Goal: Task Accomplishment & Management: Use online tool/utility

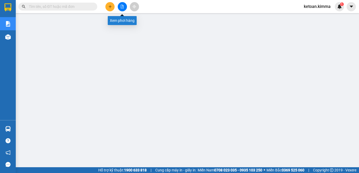
click at [121, 7] on icon "file-add" at bounding box center [122, 7] width 3 height 4
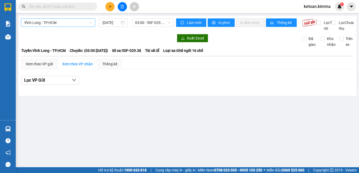
click at [63, 21] on span "Vĩnh Long - TP.HCM" at bounding box center [58, 23] width 68 height 8
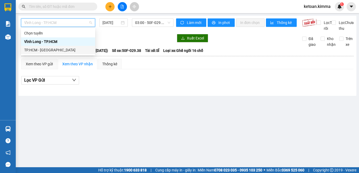
click at [32, 50] on div "TP.HCM - [GEOGRAPHIC_DATA]" at bounding box center [58, 50] width 68 height 6
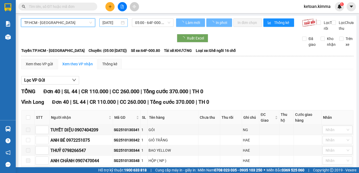
click at [108, 21] on input "[DATE]" at bounding box center [110, 23] width 17 height 6
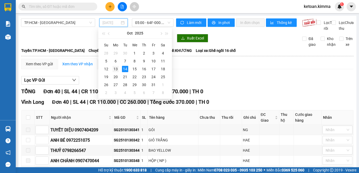
click at [113, 68] on div "13" at bounding box center [115, 69] width 6 height 6
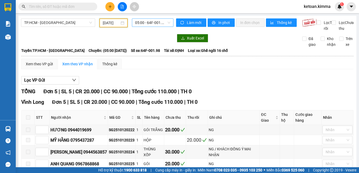
click at [149, 23] on span "05:00 - 64F-001.98" at bounding box center [152, 23] width 35 height 8
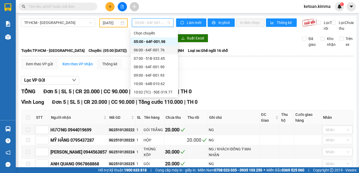
click at [154, 50] on div "06:00 - 64F-001.76" at bounding box center [154, 50] width 41 height 6
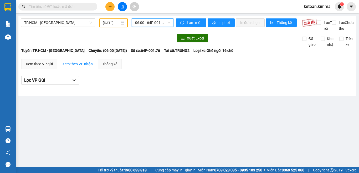
click at [171, 21] on div "06:00 - 64F-001.76" at bounding box center [153, 22] width 42 height 8
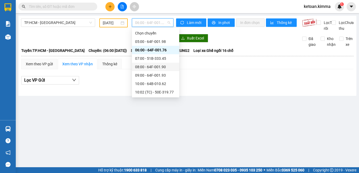
click at [154, 65] on div "08:00 - 64F-001.90" at bounding box center [155, 67] width 41 height 6
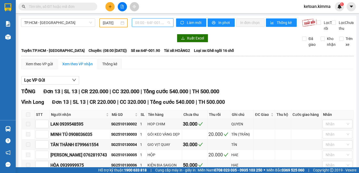
click at [167, 21] on span "08:00 - 64F-001.90" at bounding box center [152, 23] width 35 height 8
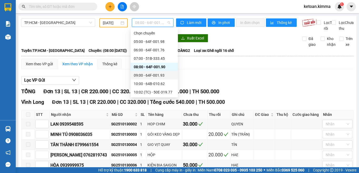
click at [154, 75] on div "09:00 - 64F-001.93" at bounding box center [154, 75] width 41 height 6
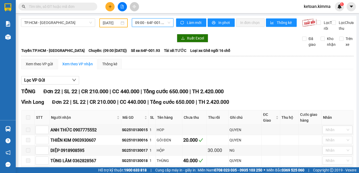
click at [171, 23] on div "09:00 - 64F-001.93" at bounding box center [153, 22] width 42 height 8
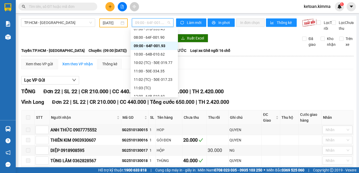
scroll to position [30, 0]
click at [157, 52] on div "10:00 - 64B-010.62" at bounding box center [154, 53] width 41 height 6
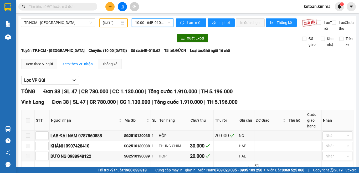
click at [149, 19] on span "10:00 - 64B-010.62" at bounding box center [152, 23] width 35 height 8
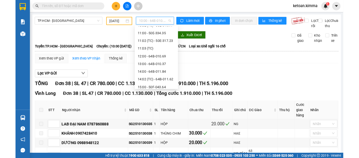
scroll to position [65, 0]
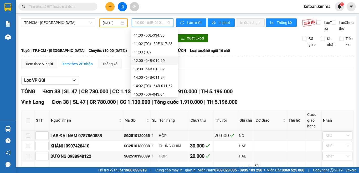
click at [158, 60] on div "12:00 - 64B-010.69" at bounding box center [154, 61] width 41 height 6
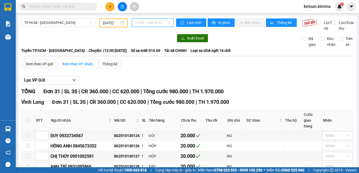
click at [153, 22] on span "12:00 - 64B-010.69" at bounding box center [152, 23] width 35 height 8
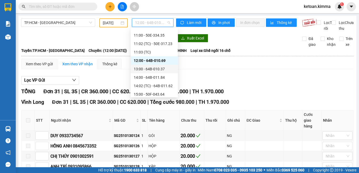
click at [153, 70] on div "13:00 - 64B-010.37" at bounding box center [154, 69] width 41 height 6
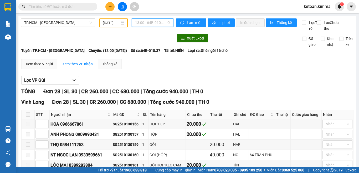
click at [155, 22] on span "13:00 - 64B-010.37" at bounding box center [152, 23] width 35 height 8
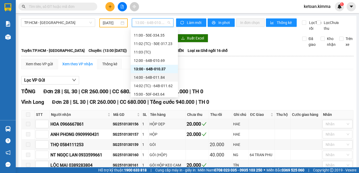
click at [157, 78] on div "14:00 - 64B-011.84" at bounding box center [154, 77] width 41 height 6
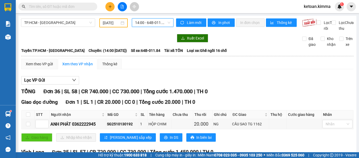
click at [165, 18] on div "14:00 - 64B-011.84" at bounding box center [153, 22] width 42 height 8
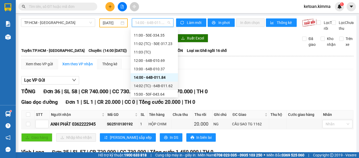
click at [162, 87] on div "14:02 (TC) - 64B-011.62" at bounding box center [154, 86] width 41 height 6
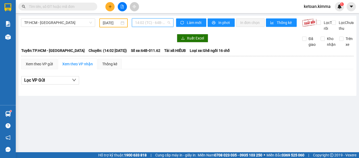
click at [155, 23] on span "14:02 (TC) - 64B-011.62" at bounding box center [152, 23] width 35 height 8
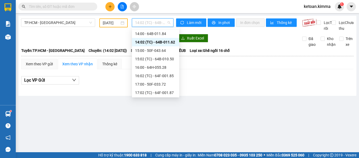
scroll to position [110, 0]
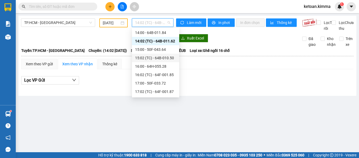
click at [166, 58] on div "15:02 (TC) - 64B-010.50" at bounding box center [155, 58] width 41 height 6
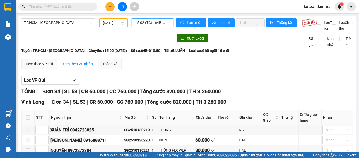
click at [163, 23] on span "15:02 (TC) - 64B-010.50" at bounding box center [152, 23] width 35 height 8
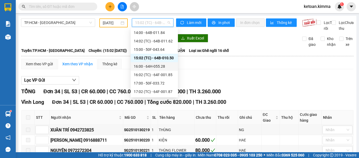
click at [160, 65] on div "16:00 - 64H-055.28" at bounding box center [154, 66] width 41 height 6
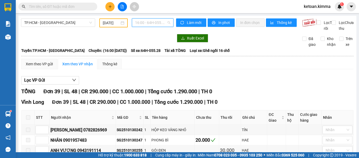
click at [167, 23] on span "16:00 - 64H-055.28" at bounding box center [152, 23] width 35 height 8
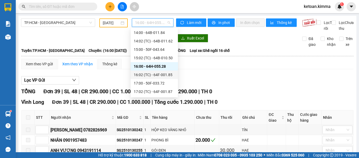
click at [167, 74] on div "16:02 (TC) - 64F-001.85" at bounding box center [154, 75] width 41 height 6
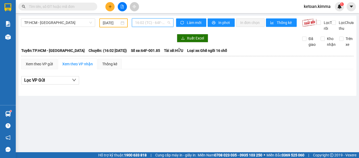
click at [164, 21] on span "16:02 (TC) - 64F-001.85" at bounding box center [152, 23] width 35 height 8
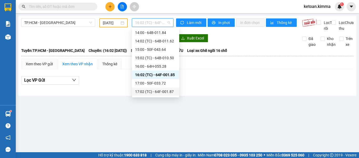
click at [165, 91] on div "17:02 (TC) - 64F-001.87" at bounding box center [155, 92] width 41 height 6
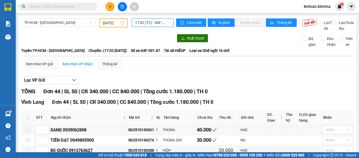
click at [160, 22] on span "17:02 (TC) - 64F-001.87" at bounding box center [152, 23] width 35 height 8
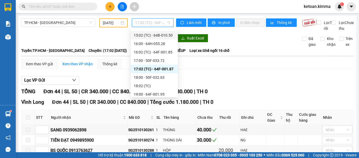
scroll to position [143, 0]
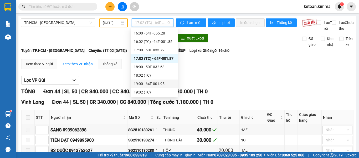
click at [159, 84] on div "19:00 - 64F-001.95" at bounding box center [154, 84] width 41 height 6
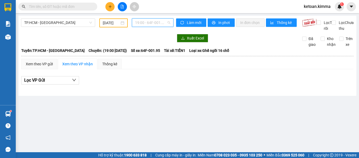
click at [169, 24] on span "19:00 - 64F-001.95" at bounding box center [152, 23] width 35 height 8
click at [121, 21] on div "[DATE]" at bounding box center [114, 23] width 22 height 6
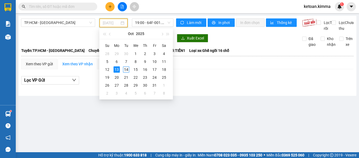
click at [125, 70] on div "14" at bounding box center [126, 69] width 6 height 6
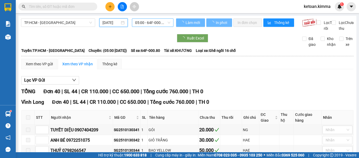
scroll to position [0, 1]
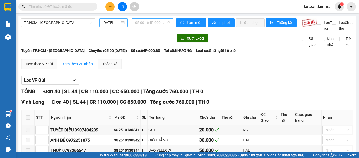
click at [169, 23] on div "05:00 - 64F-000.80" at bounding box center [153, 22] width 42 height 8
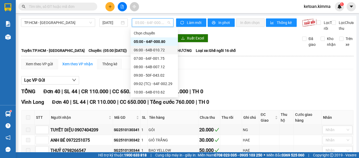
click at [155, 50] on div "06:00 - 64B-010.72" at bounding box center [154, 50] width 41 height 6
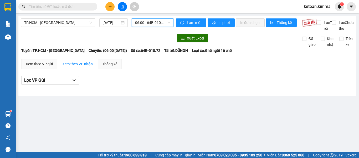
click at [163, 24] on span "06:00 - 64B-010.72" at bounding box center [152, 23] width 35 height 8
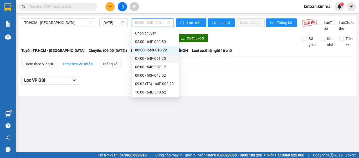
click at [161, 59] on div "07:00 - 64F-001.75" at bounding box center [155, 58] width 41 height 6
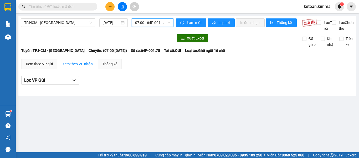
click at [167, 20] on span "07:00 - 64F-001.75" at bounding box center [152, 23] width 35 height 8
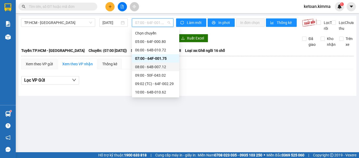
click at [163, 67] on div "08:00 - 64B-007.12" at bounding box center [155, 67] width 41 height 6
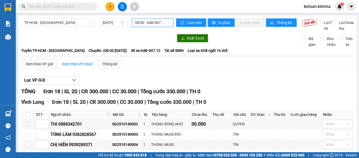
click at [160, 22] on span "08:00 - 64B-007.12" at bounding box center [152, 23] width 35 height 8
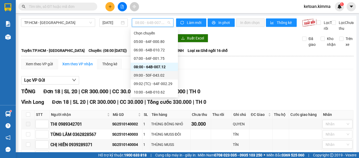
click at [159, 77] on div "09:00 - 50F-043.02" at bounding box center [154, 75] width 41 height 6
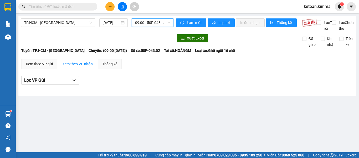
click at [172, 23] on div "09:00 - 50F-043.02" at bounding box center [153, 22] width 42 height 8
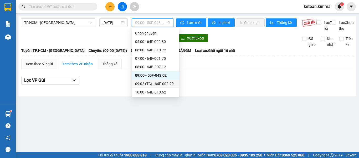
click at [166, 83] on div "09:02 (TC) - 64F-002.29" at bounding box center [155, 84] width 41 height 6
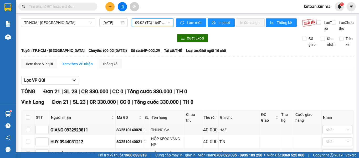
click at [168, 24] on span "09:02 (TC) - 64F-002.29" at bounding box center [152, 23] width 35 height 8
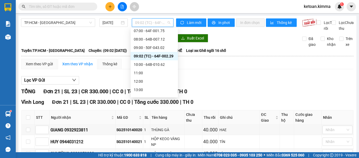
scroll to position [32, 0]
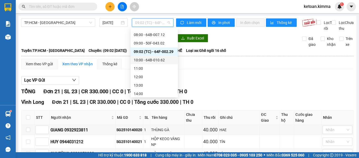
click at [152, 58] on div "10:00 - 64B-010.62" at bounding box center [154, 60] width 41 height 6
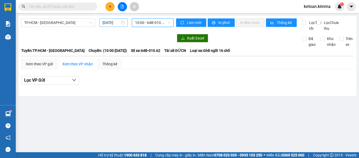
click at [117, 22] on input "[DATE]" at bounding box center [110, 23] width 17 height 6
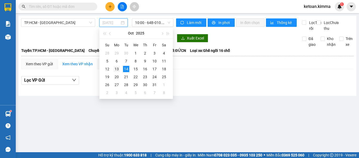
click at [116, 68] on div "13" at bounding box center [116, 69] width 6 height 6
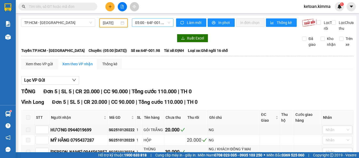
click at [160, 23] on span "05:00 - 64F-001.98" at bounding box center [152, 23] width 35 height 8
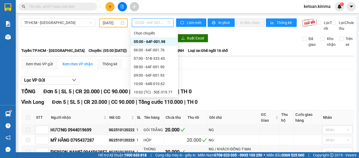
click at [158, 40] on div "05:00 - 64F-001.98" at bounding box center [154, 42] width 41 height 6
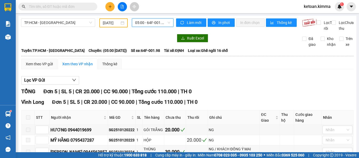
click at [169, 22] on div "05:00 - 64F-001.98" at bounding box center [153, 22] width 42 height 8
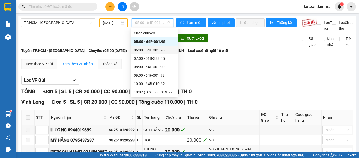
click at [162, 49] on div "06:00 - 64F-001.76" at bounding box center [154, 50] width 41 height 6
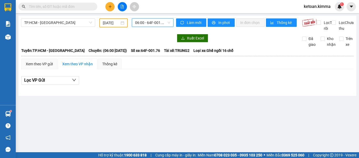
click at [168, 22] on span "06:00 - 64F-001.76" at bounding box center [152, 23] width 35 height 8
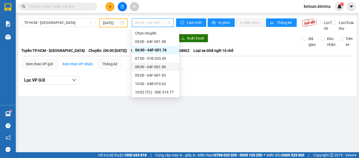
click at [158, 68] on div "08:00 - 64F-001.90" at bounding box center [155, 67] width 41 height 6
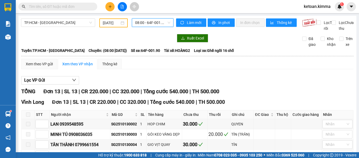
click at [162, 23] on span "08:00 - 64F-001.90" at bounding box center [152, 23] width 35 height 8
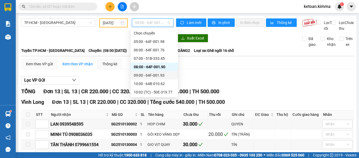
click at [159, 76] on div "09:00 - 64F-001.93" at bounding box center [154, 75] width 41 height 6
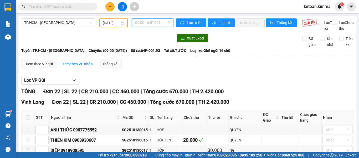
click at [159, 22] on span "09:00 - 64F-001.93" at bounding box center [152, 23] width 35 height 8
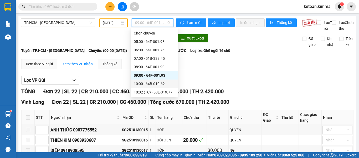
click at [159, 82] on div "10:00 - 64B-010.62" at bounding box center [154, 84] width 41 height 6
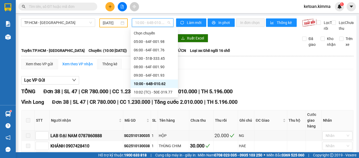
click at [166, 22] on span "10:00 - 64B-010.62" at bounding box center [152, 23] width 35 height 8
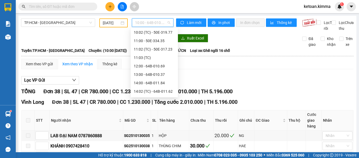
scroll to position [71, 0]
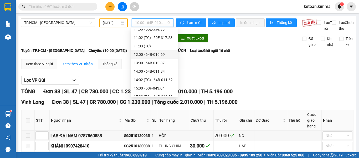
click at [154, 53] on div "12:00 - 64B-010.69" at bounding box center [154, 54] width 41 height 6
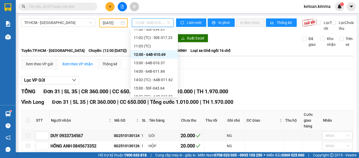
click at [169, 23] on div "12:00 - 64B-010.69" at bounding box center [153, 22] width 42 height 8
click at [159, 64] on div "13:00 - 64B-010.37" at bounding box center [154, 63] width 41 height 6
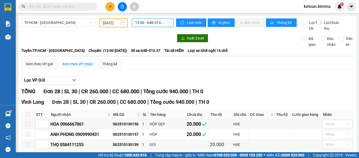
click at [170, 21] on div "13:00 - 64B-010.37" at bounding box center [153, 22] width 42 height 8
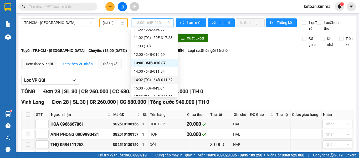
click at [165, 79] on div "14:02 (TC) - 64B-011.62" at bounding box center [154, 80] width 41 height 6
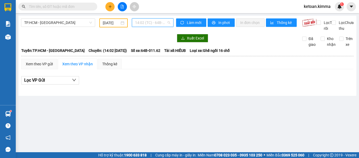
click at [170, 20] on span "14:02 (TC) - 64B-011.62" at bounding box center [152, 23] width 35 height 8
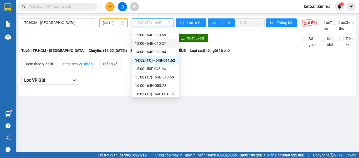
scroll to position [96, 0]
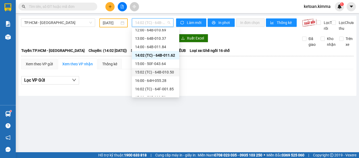
click at [166, 70] on div "15:02 (TC) - 64B-010.50" at bounding box center [155, 72] width 41 height 6
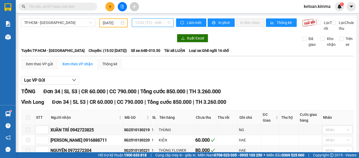
click at [169, 22] on div "15:02 (TC) - 64B-010.50" at bounding box center [153, 22] width 42 height 8
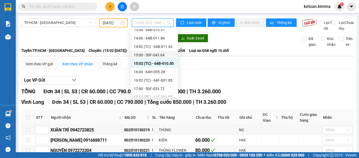
scroll to position [116, 0]
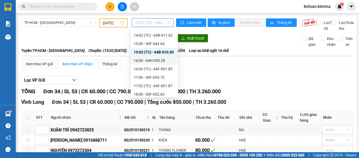
click at [158, 60] on div "16:00 - 64H-055.28" at bounding box center [154, 61] width 41 height 6
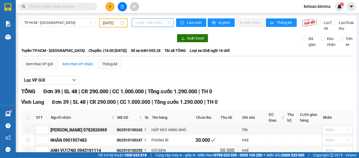
click at [168, 21] on span "16:00 - 64H-055.28" at bounding box center [152, 23] width 35 height 8
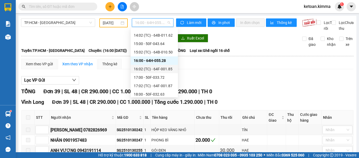
click at [161, 71] on div "16:02 (TC) - 64F-001.85" at bounding box center [154, 69] width 41 height 6
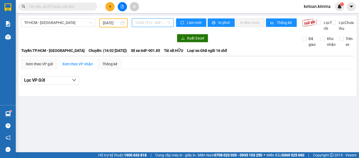
click at [169, 22] on span "16:02 (TC) - 64F-001.85" at bounding box center [152, 23] width 35 height 8
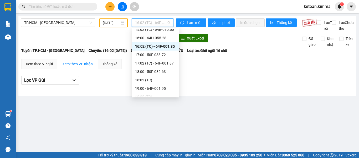
scroll to position [143, 0]
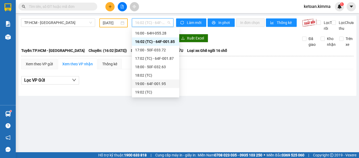
click at [160, 84] on div "19:00 - 64F-001.95" at bounding box center [155, 84] width 41 height 6
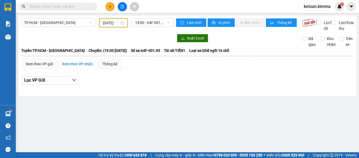
click at [115, 22] on input "[DATE]" at bounding box center [111, 23] width 17 height 6
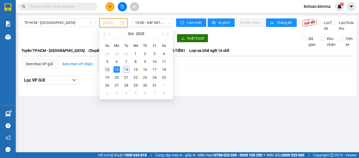
click at [109, 69] on div "12" at bounding box center [107, 69] width 6 height 6
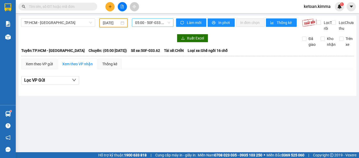
click at [170, 23] on span "05:00 - 50F-033.62" at bounding box center [152, 23] width 35 height 8
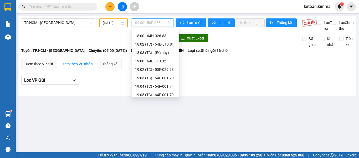
scroll to position [219, 0]
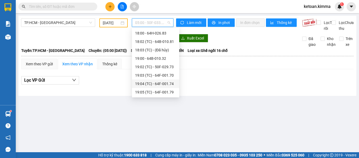
click at [166, 82] on div "19:04 (TC) - 64F-001.74" at bounding box center [155, 84] width 41 height 6
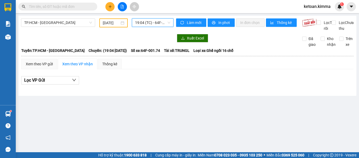
click at [155, 21] on span "19:04 (TC) - 64F-001.74" at bounding box center [152, 23] width 35 height 8
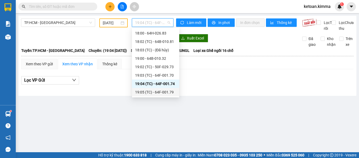
click at [166, 92] on div "19:05 (TC) - 64F-001.79" at bounding box center [155, 92] width 41 height 6
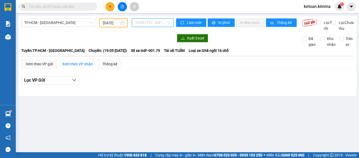
click at [165, 24] on span "19:05 (TC) - 64F-001.79" at bounding box center [152, 23] width 35 height 8
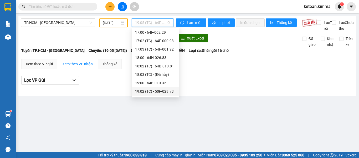
scroll to position [186, 0]
click at [167, 72] on div "18:02 (TC) - 64B-010.81" at bounding box center [155, 74] width 41 height 6
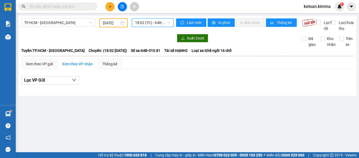
click at [146, 20] on span "18:02 (TC) - 64B-010.81" at bounding box center [152, 23] width 35 height 8
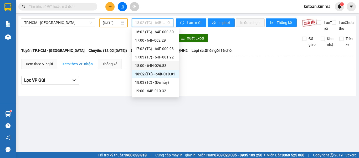
click at [159, 65] on div "18:00 - 64H-026.83" at bounding box center [155, 66] width 41 height 6
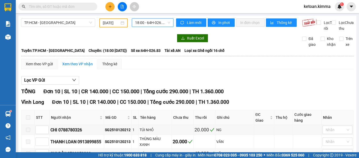
click at [164, 22] on span "18:00 - 64H-026.83" at bounding box center [152, 23] width 35 height 8
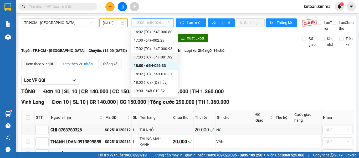
click at [165, 56] on div "17:03 (TC) - 64F-001.92" at bounding box center [154, 57] width 41 height 6
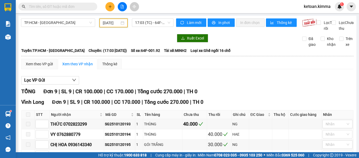
click at [111, 23] on input "[DATE]" at bounding box center [111, 23] width 17 height 6
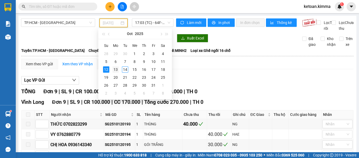
click at [113, 69] on div "13" at bounding box center [115, 69] width 6 height 6
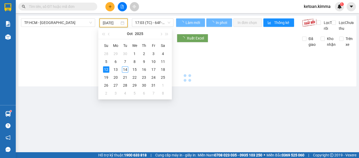
type input "[DATE]"
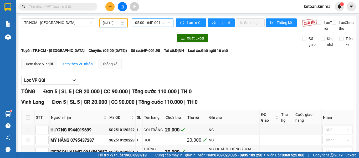
click at [165, 22] on span "05:00 - 64F-001.98" at bounding box center [152, 23] width 35 height 8
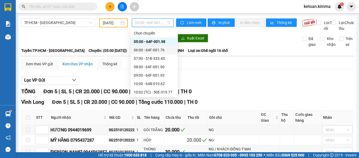
click at [154, 49] on div "06:00 - 64F-001.76" at bounding box center [154, 50] width 41 height 6
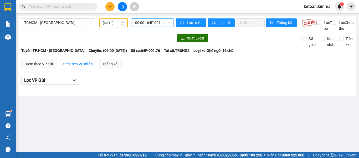
click at [170, 23] on span "06:00 - 64F-001.76" at bounding box center [152, 23] width 35 height 8
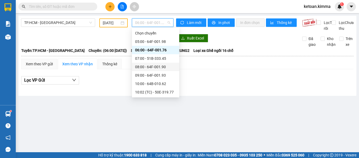
click at [160, 67] on div "08:00 - 64F-001.90" at bounding box center [155, 67] width 41 height 6
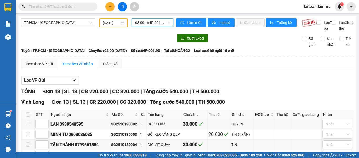
click at [163, 23] on span "08:00 - 64F-001.90" at bounding box center [152, 23] width 35 height 8
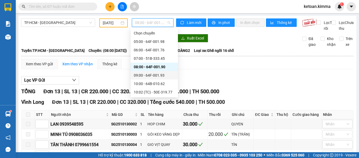
click at [162, 75] on div "09:00 - 64F-001.93" at bounding box center [154, 75] width 41 height 6
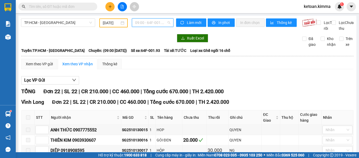
click at [167, 20] on span "09:00 - 64F-001.93" at bounding box center [152, 23] width 35 height 8
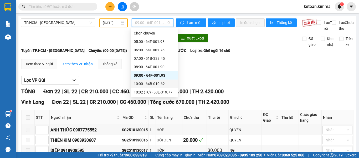
click at [158, 82] on div "10:00 - 64B-010.62" at bounding box center [154, 84] width 41 height 6
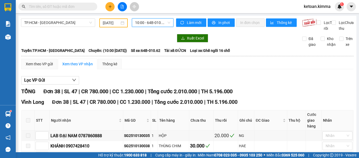
click at [163, 22] on span "10:00 - 64B-010.62" at bounding box center [152, 23] width 35 height 8
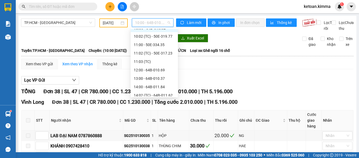
scroll to position [67, 0]
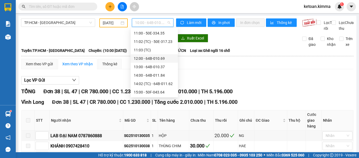
click at [153, 56] on div "12:00 - 64B-010.69" at bounding box center [154, 58] width 41 height 6
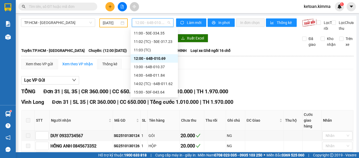
click at [159, 23] on span "12:00 - 64B-010.69" at bounding box center [152, 23] width 35 height 8
click at [159, 66] on div "13:00 - 64B-010.37" at bounding box center [154, 67] width 41 height 6
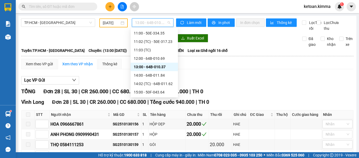
click at [167, 24] on span "13:00 - 64B-010.37" at bounding box center [152, 23] width 35 height 8
click at [158, 76] on div "14:00 - 64B-011.84" at bounding box center [154, 75] width 41 height 6
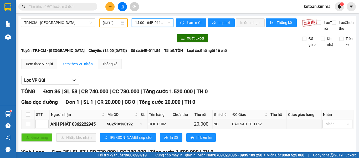
click at [165, 20] on span "14:00 - 64B-011.84" at bounding box center [152, 23] width 35 height 8
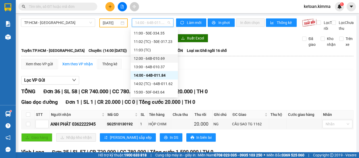
scroll to position [41, 0]
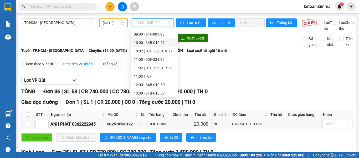
click at [157, 45] on div "10:00 - 64B-010.62" at bounding box center [154, 43] width 41 height 6
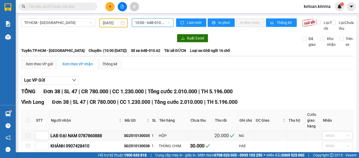
click at [167, 23] on span "10:00 - 64B-010.62" at bounding box center [152, 23] width 35 height 8
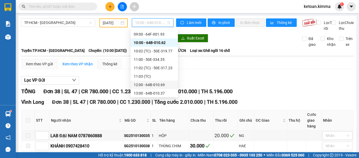
click at [159, 82] on div "12:00 - 64B-010.69" at bounding box center [154, 85] width 41 height 6
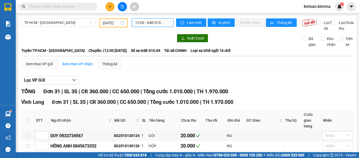
click at [167, 23] on span "12:00 - 64B-010.69" at bounding box center [152, 23] width 35 height 8
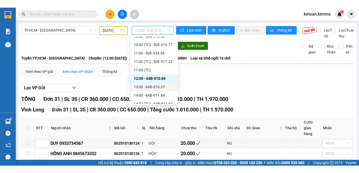
scroll to position [67, 0]
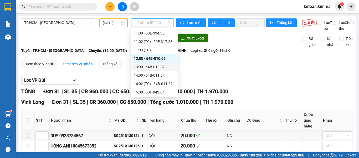
click at [158, 66] on div "13:00 - 64B-010.37" at bounding box center [154, 67] width 41 height 6
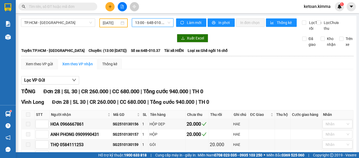
click at [163, 24] on span "13:00 - 64B-010.37" at bounding box center [152, 23] width 35 height 8
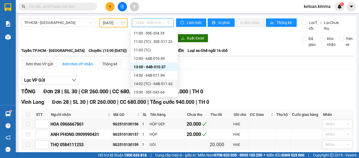
click at [163, 84] on div "14:02 (TC) - 64B-011.62" at bounding box center [154, 84] width 41 height 6
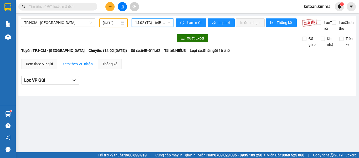
click at [167, 24] on span "14:02 (TC) - 64B-011.62" at bounding box center [152, 23] width 35 height 8
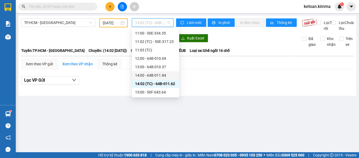
click at [162, 75] on div "14:00 - 64B-011.84" at bounding box center [155, 75] width 41 height 6
